Goal: Information Seeking & Learning: Compare options

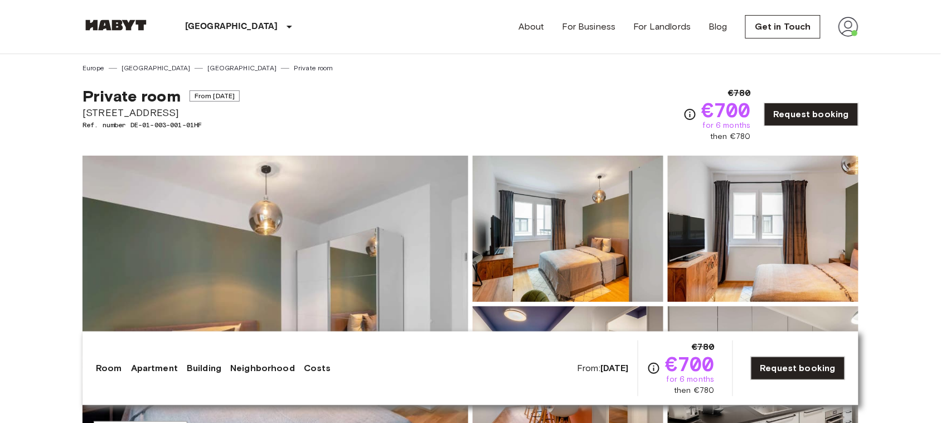
drag, startPoint x: 177, startPoint y: 110, endPoint x: 64, endPoint y: 90, distance: 114.3
copy div "Private room From Nov 4 2025 Chausseestraße 58"
copy div "€780 €700 for 6 months then €780"
drag, startPoint x: 729, startPoint y: 84, endPoint x: 756, endPoint y: 137, distance: 59.6
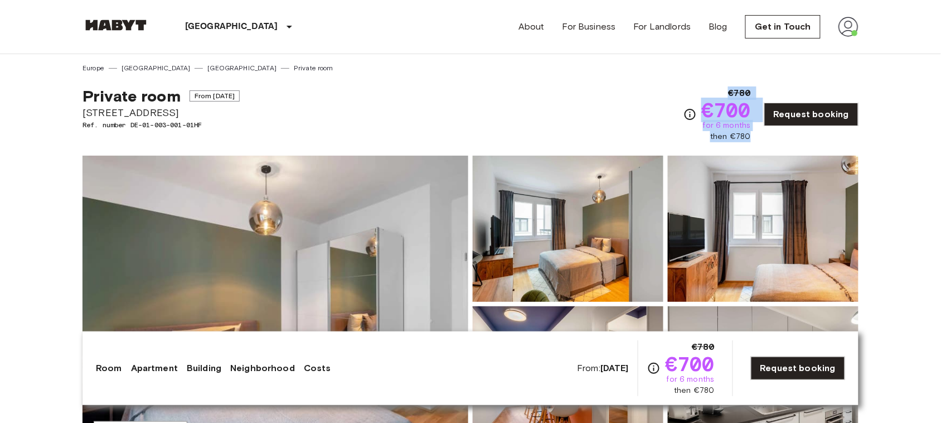
click at [756, 137] on div "Private room From Nov 4 2025 Chausseestraße 58 Ref. number DE-01-003-001-01HF €…" at bounding box center [471, 107] width 776 height 69
click at [609, 268] on img at bounding box center [568, 229] width 191 height 146
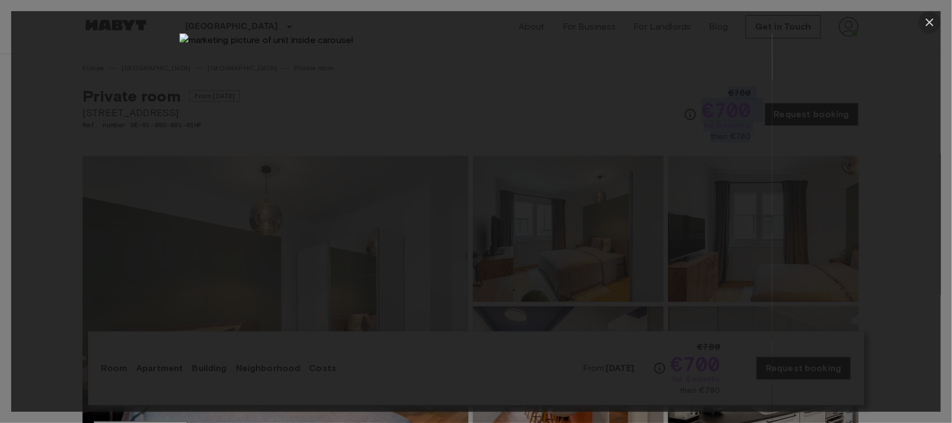
click at [932, 14] on button "button" at bounding box center [929, 22] width 22 height 22
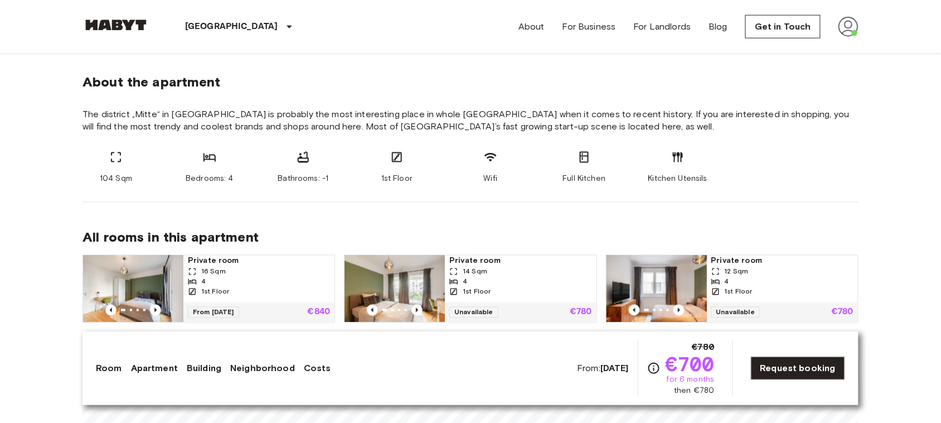
scroll to position [405, 0]
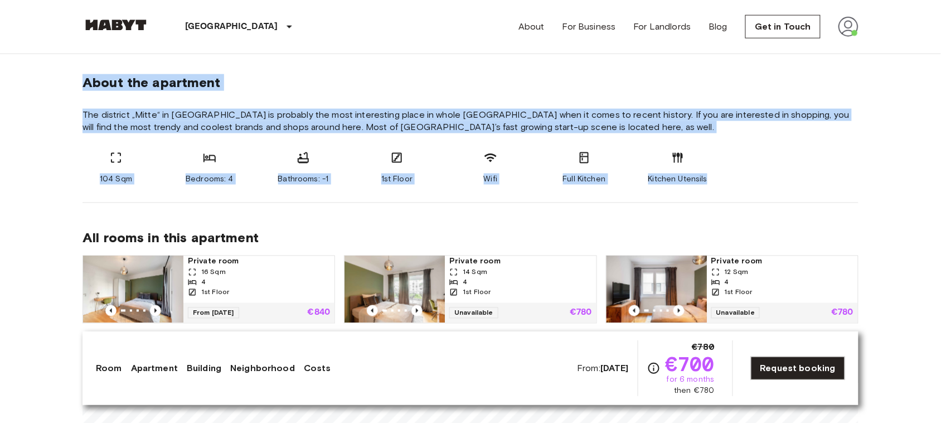
copy section "About the apartment The district „Mitte“ in Berlin is probably the most interes…"
drag, startPoint x: 79, startPoint y: 81, endPoint x: 748, endPoint y: 190, distance: 677.4
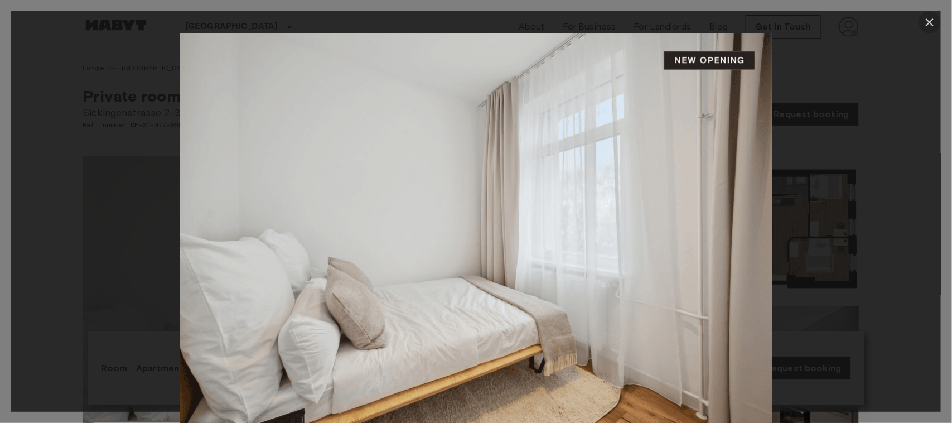
click at [930, 28] on icon "button" at bounding box center [929, 22] width 13 height 13
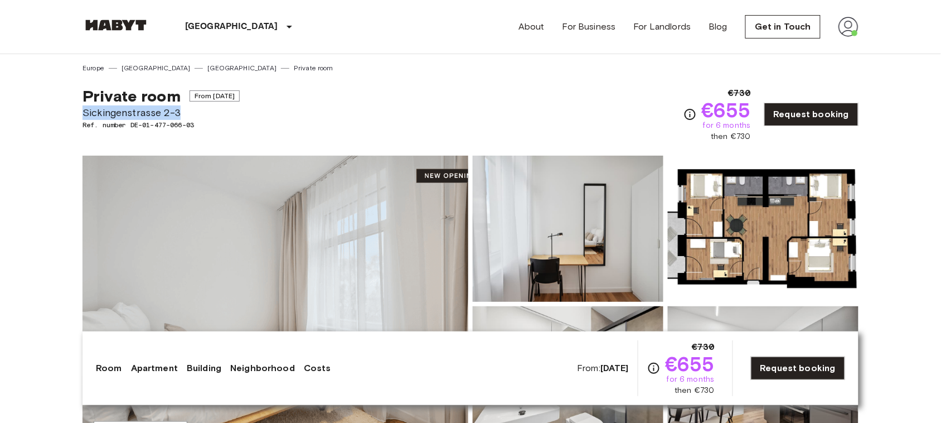
copy span "Sickingenstrasse 2-3"
drag, startPoint x: 177, startPoint y: 113, endPoint x: 76, endPoint y: 109, distance: 101.0
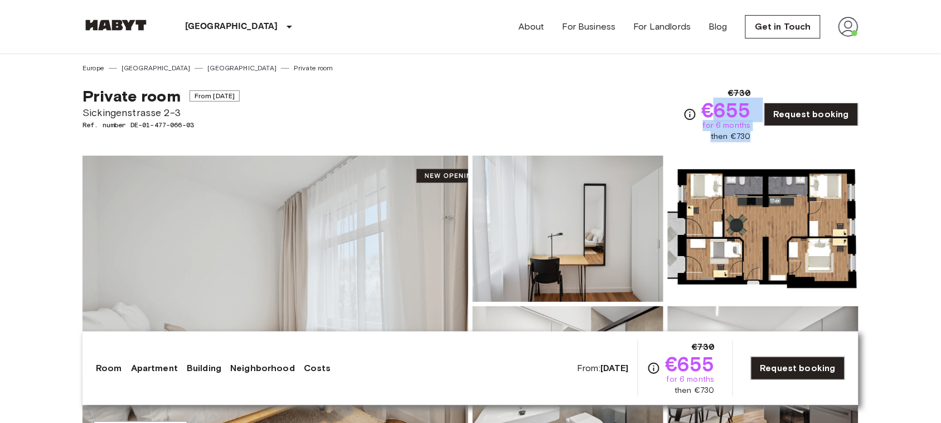
drag, startPoint x: 722, startPoint y: 90, endPoint x: 757, endPoint y: 133, distance: 55.1
click at [757, 133] on div "€730 €655 for 6 months then €730 Request booking" at bounding box center [771, 114] width 175 height 56
click at [691, 82] on div "Private room From [DATE] [STREET_ADDRESS]. number DE-01-477-066-03 €730 €655 fo…" at bounding box center [471, 107] width 776 height 69
copy div "€730 €655 for 6 months then €730"
drag, startPoint x: 723, startPoint y: 88, endPoint x: 756, endPoint y: 135, distance: 56.9
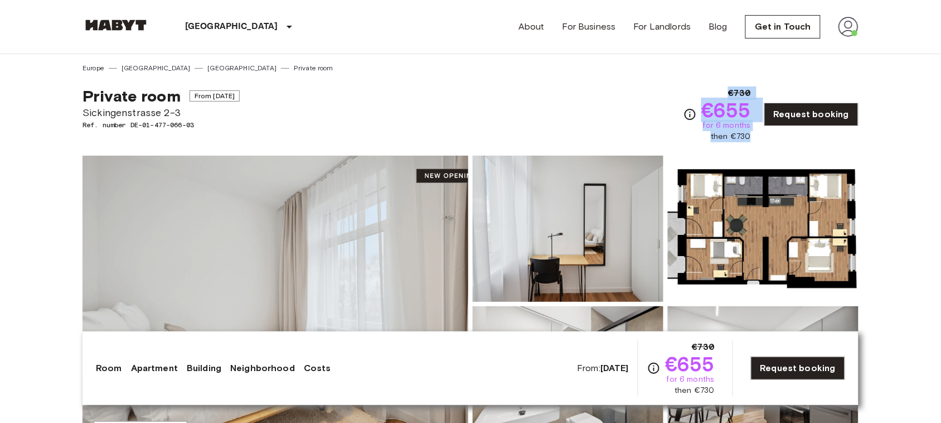
click at [756, 135] on div "€730 €655 for 6 months then €730 Request booking" at bounding box center [771, 114] width 175 height 56
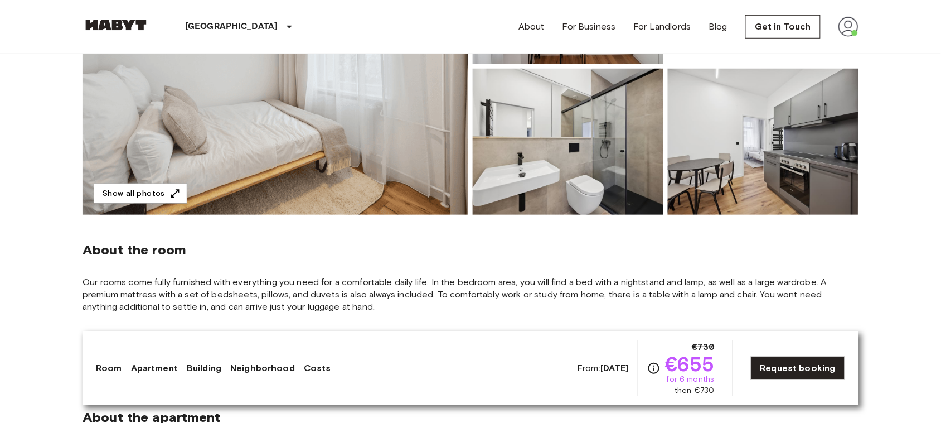
scroll to position [341, 0]
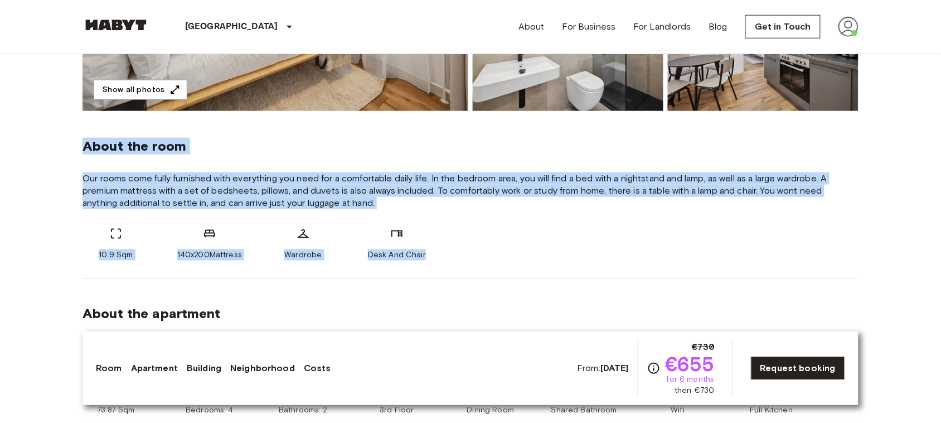
copy div "About the room Our rooms come fully furnished with everything you need for a co…"
drag, startPoint x: 79, startPoint y: 146, endPoint x: 430, endPoint y: 260, distance: 369.6
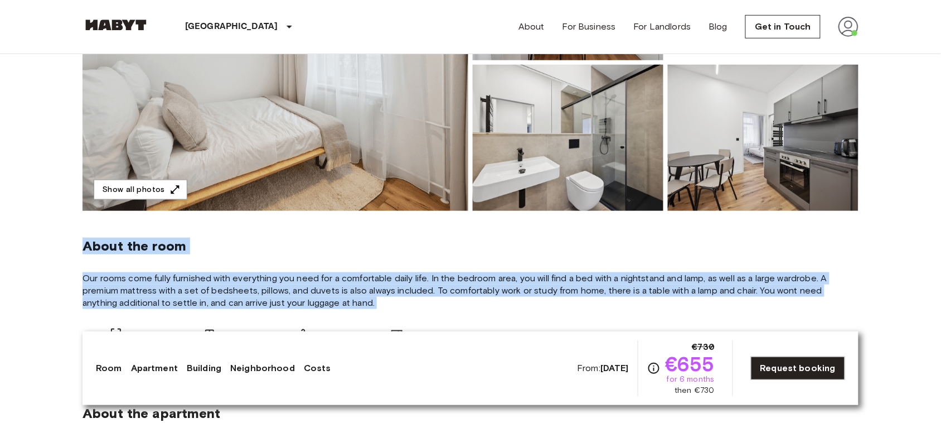
scroll to position [178, 0]
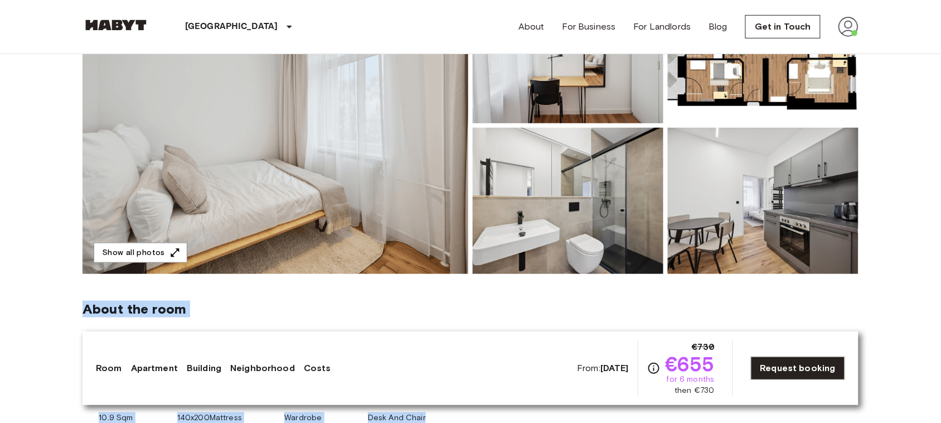
click at [310, 163] on img at bounding box center [276, 125] width 386 height 297
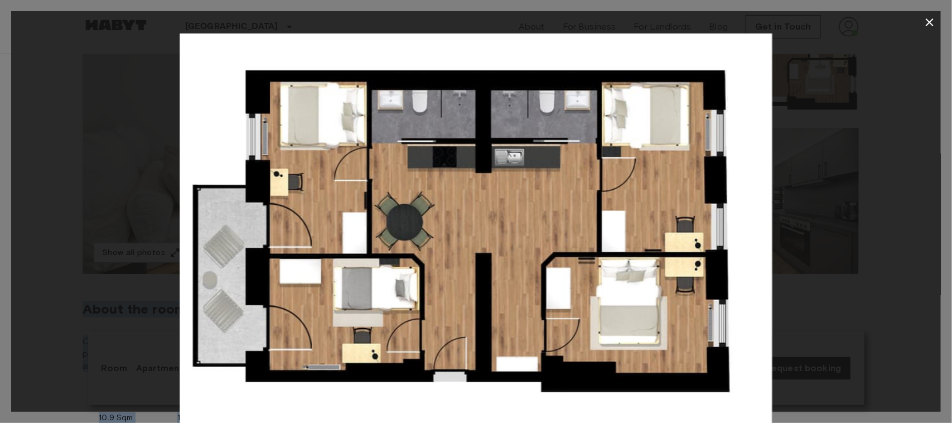
drag, startPoint x: 472, startPoint y: 305, endPoint x: 457, endPoint y: 301, distance: 15.6
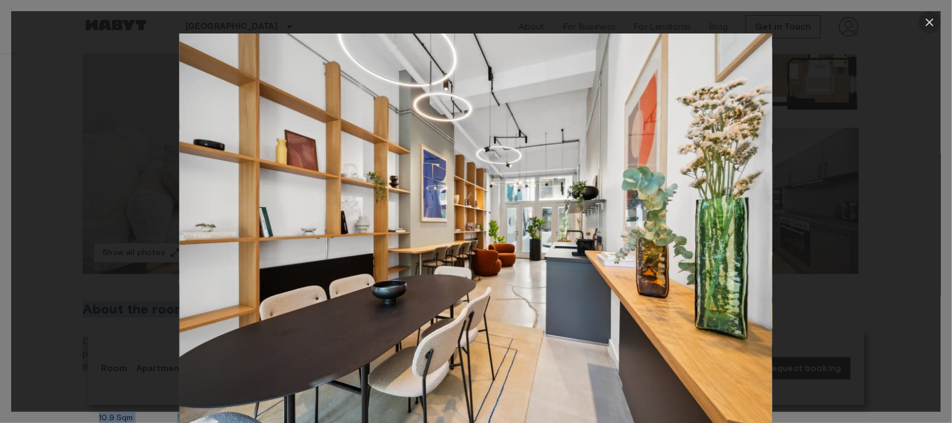
click at [928, 17] on icon "button" at bounding box center [929, 22] width 13 height 13
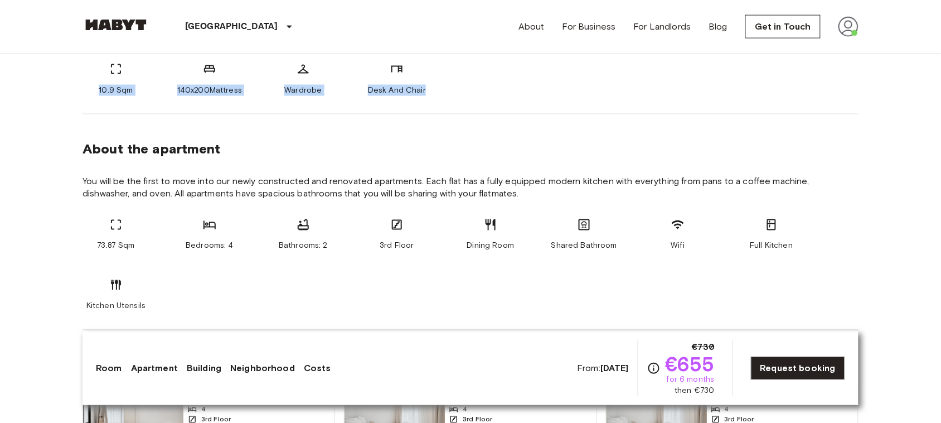
scroll to position [506, 0]
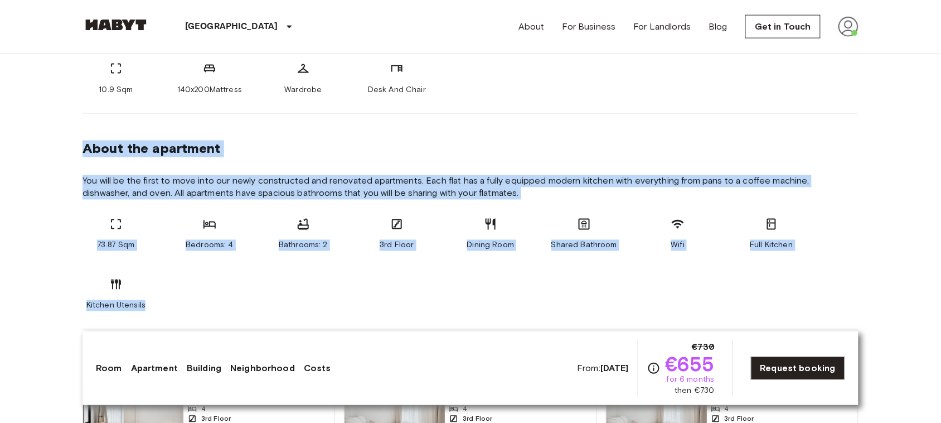
copy section "About the apartment You will be the first to move into our newly constructed an…"
drag, startPoint x: 81, startPoint y: 151, endPoint x: 147, endPoint y: 305, distance: 167.7
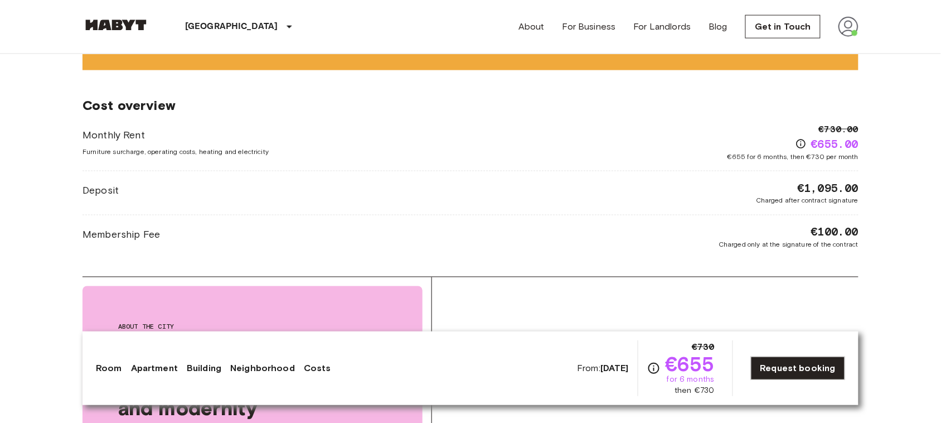
scroll to position [1690, 0]
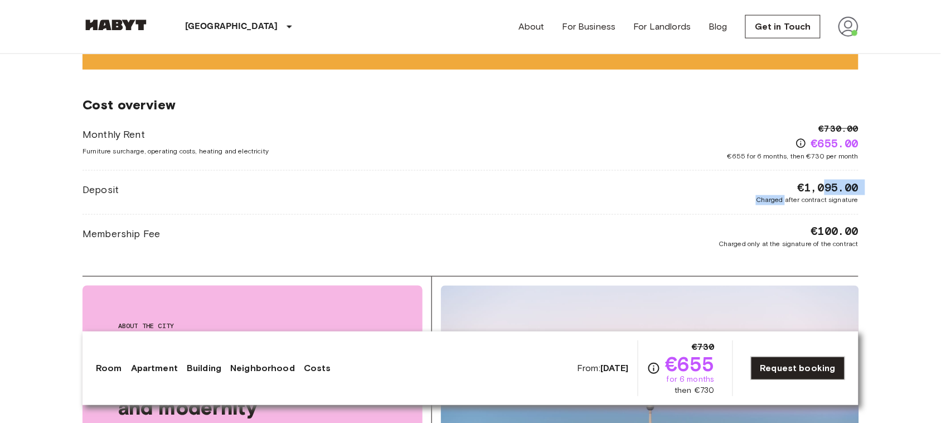
drag, startPoint x: 787, startPoint y: 187, endPoint x: 824, endPoint y: 193, distance: 37.8
click at [824, 193] on div "€1,095.00 Charged after contract signature" at bounding box center [807, 193] width 103 height 26
click at [907, 192] on body "[GEOGRAPHIC_DATA] [GEOGRAPHIC_DATA] [GEOGRAPHIC_DATA] [GEOGRAPHIC_DATA] [GEOGRA…" at bounding box center [470, 53] width 941 height 3487
copy span "€1,095.00"
drag, startPoint x: 796, startPoint y: 190, endPoint x: 863, endPoint y: 184, distance: 67.8
